Goal: Use online tool/utility: Utilize a website feature to perform a specific function

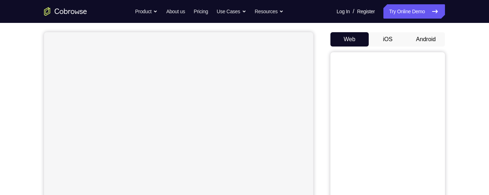
scroll to position [59, 0]
click at [427, 41] on button "Android" at bounding box center [425, 41] width 38 height 14
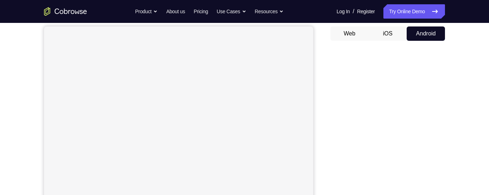
scroll to position [67, 0]
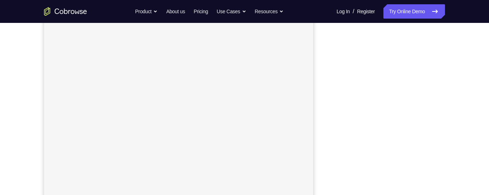
scroll to position [92, 0]
click at [334, 49] on div at bounding box center [387, 131] width 114 height 220
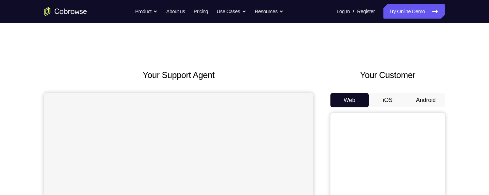
click at [422, 101] on button "Android" at bounding box center [425, 100] width 38 height 14
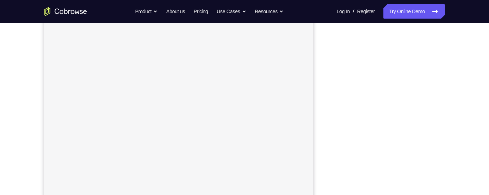
scroll to position [106, 0]
